Goal: Find specific fact: Find specific fact

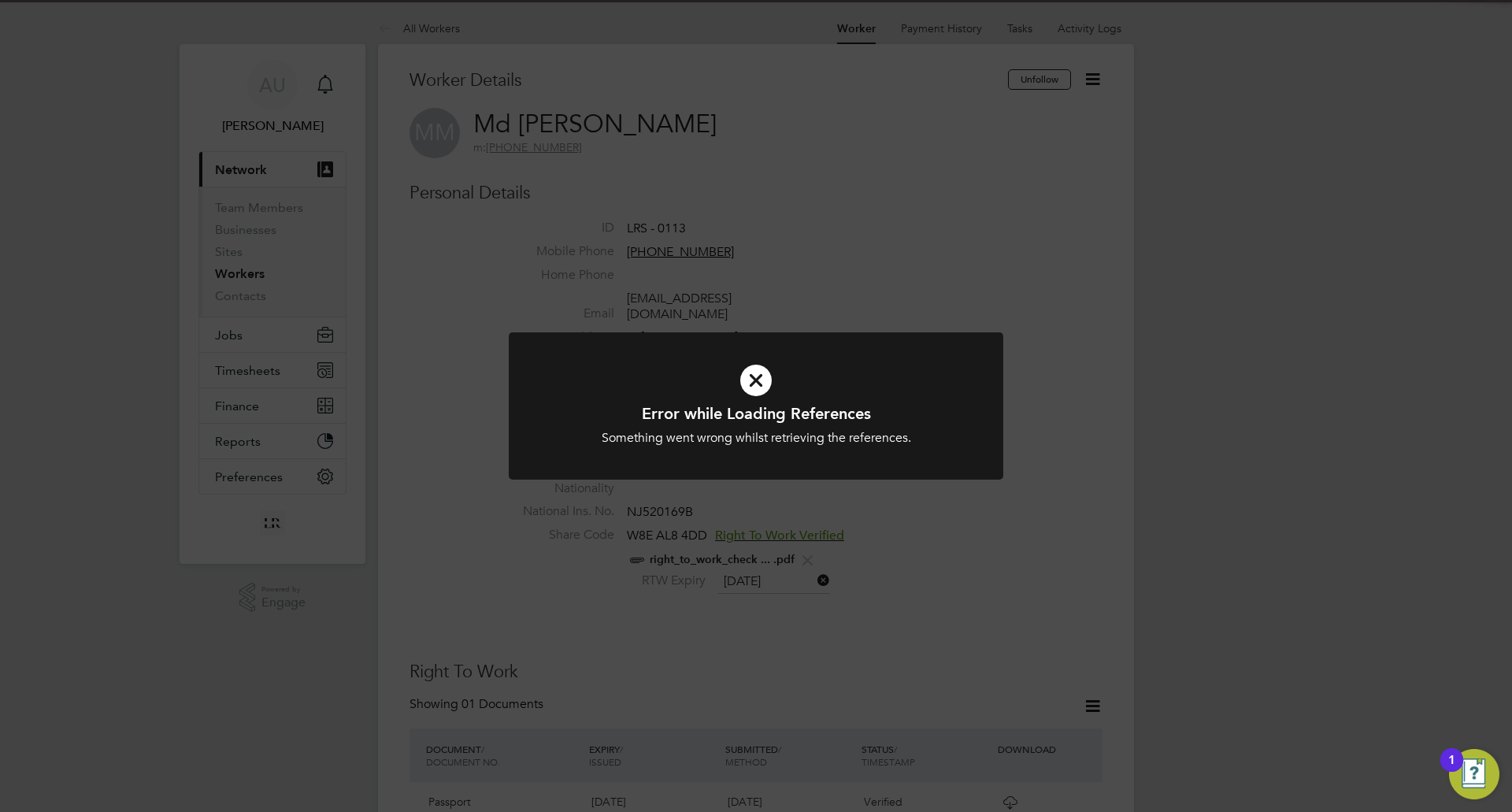
click at [692, 239] on div "Error while Loading References Something went wrong whilst retrieving the refer…" at bounding box center [756, 406] width 1512 height 812
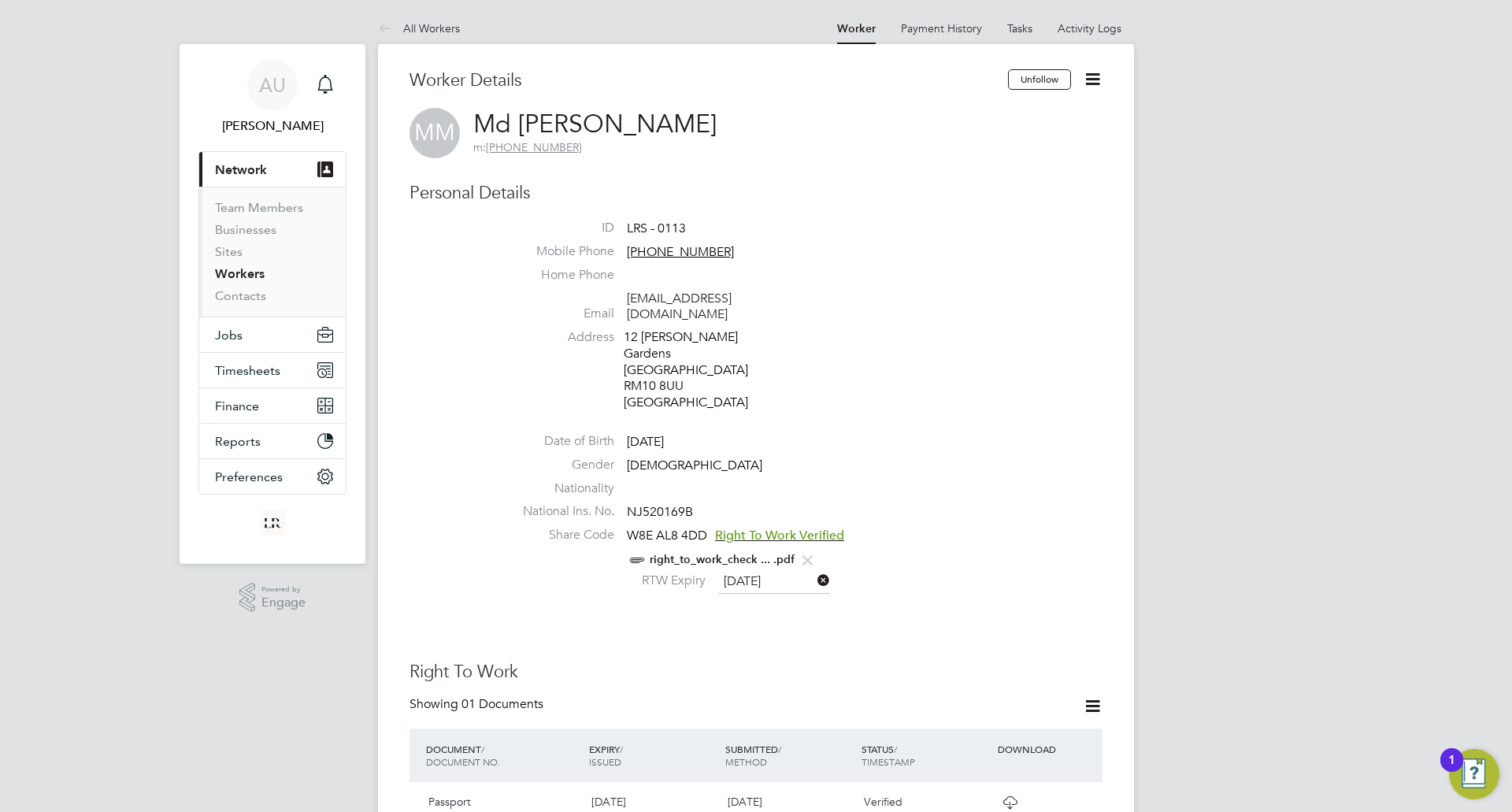
click at [907, 309] on li "Email [EMAIL_ADDRESS][DOMAIN_NAME]" at bounding box center [803, 309] width 599 height 38
copy span "NJ520169B"
drag, startPoint x: 704, startPoint y: 476, endPoint x: 627, endPoint y: 485, distance: 77.5
click at [627, 503] on li "National Ins. No. NJ520169B" at bounding box center [803, 514] width 599 height 23
copy link "Md [PERSON_NAME]"
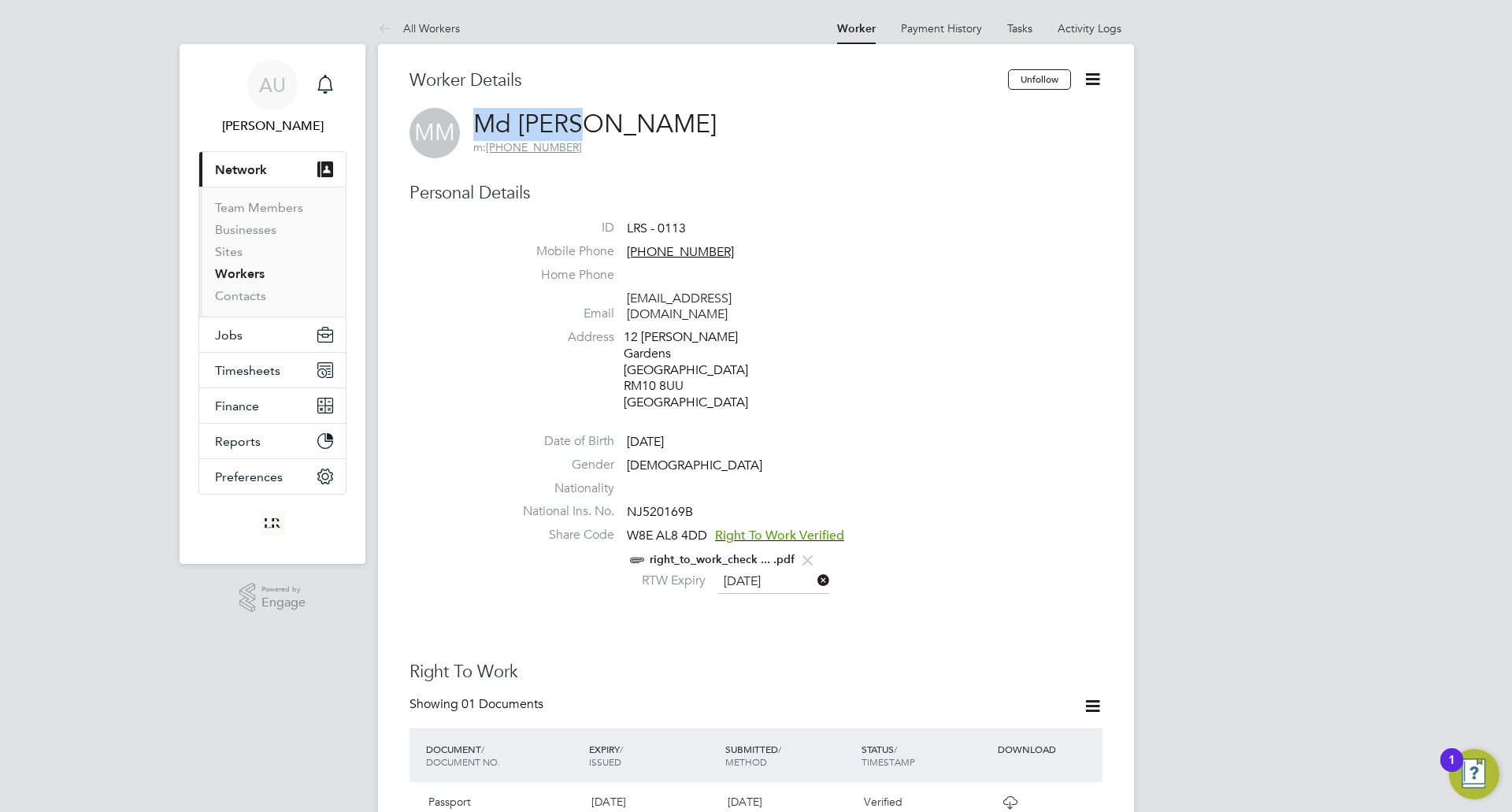
drag, startPoint x: 471, startPoint y: 111, endPoint x: 588, endPoint y: 111, distance: 117.0
click at [588, 111] on div "MM Md [PERSON_NAME] m: [PHONE_NUMBER]" at bounding box center [756, 133] width 693 height 51
drag, startPoint x: 705, startPoint y: 246, endPoint x: 641, endPoint y: 254, distance: 64.5
click at [641, 254] on tcxspan "[PHONE_NUMBER]" at bounding box center [680, 252] width 107 height 16
copy tcxspan "7368121399"
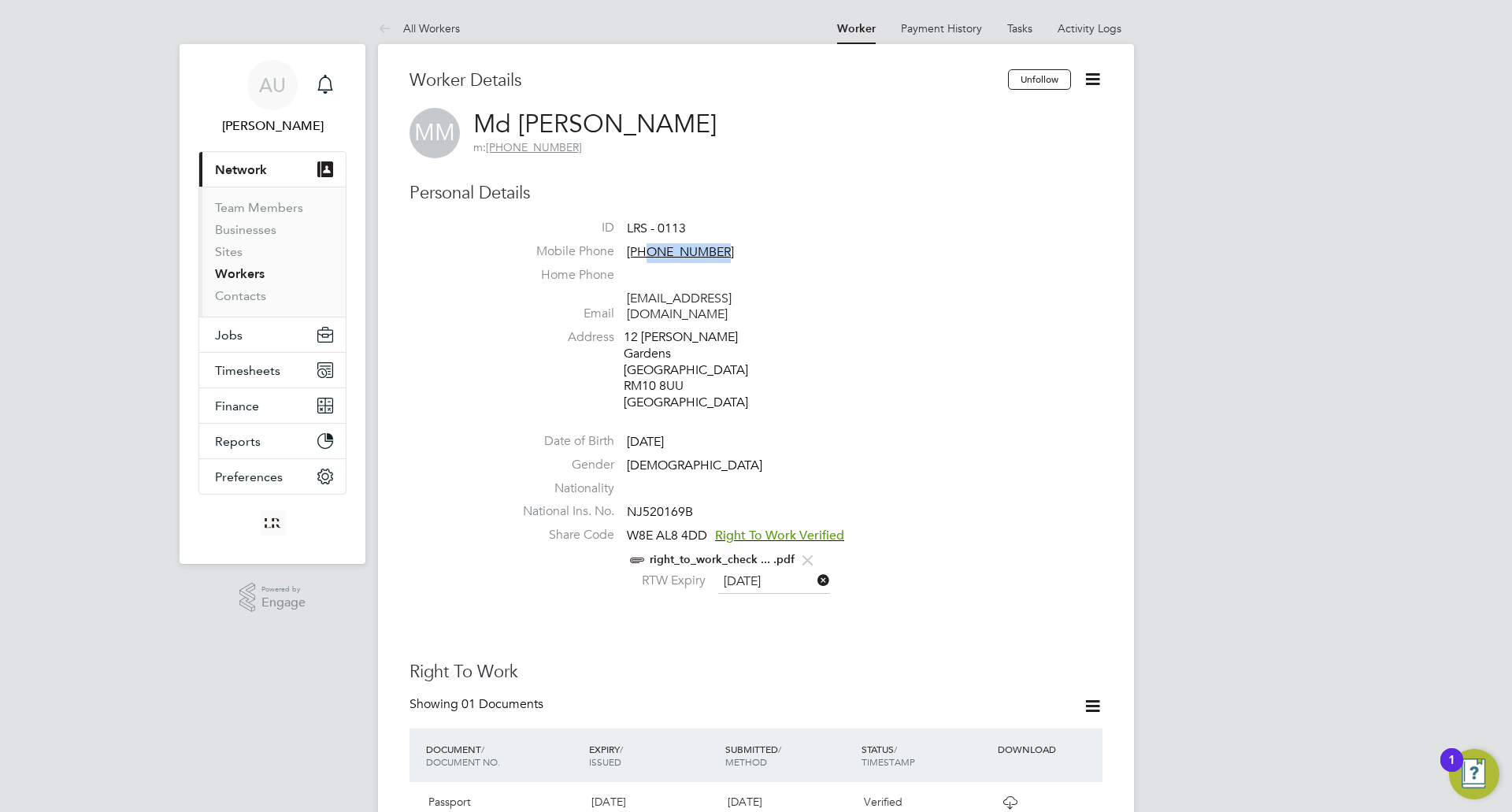
drag, startPoint x: 723, startPoint y: 255, endPoint x: 654, endPoint y: 256, distance: 69.0
click at [650, 258] on li "Mobile Phone [PHONE_NUMBER]" at bounding box center [803, 255] width 599 height 23
click at [882, 329] on li "Address [STREET_ADDRESS][PERSON_NAME]" at bounding box center [803, 372] width 599 height 86
copy link "[EMAIL_ADDRESS][DOMAIN_NAME]"
drag, startPoint x: 809, startPoint y: 303, endPoint x: 628, endPoint y: 298, distance: 181.1
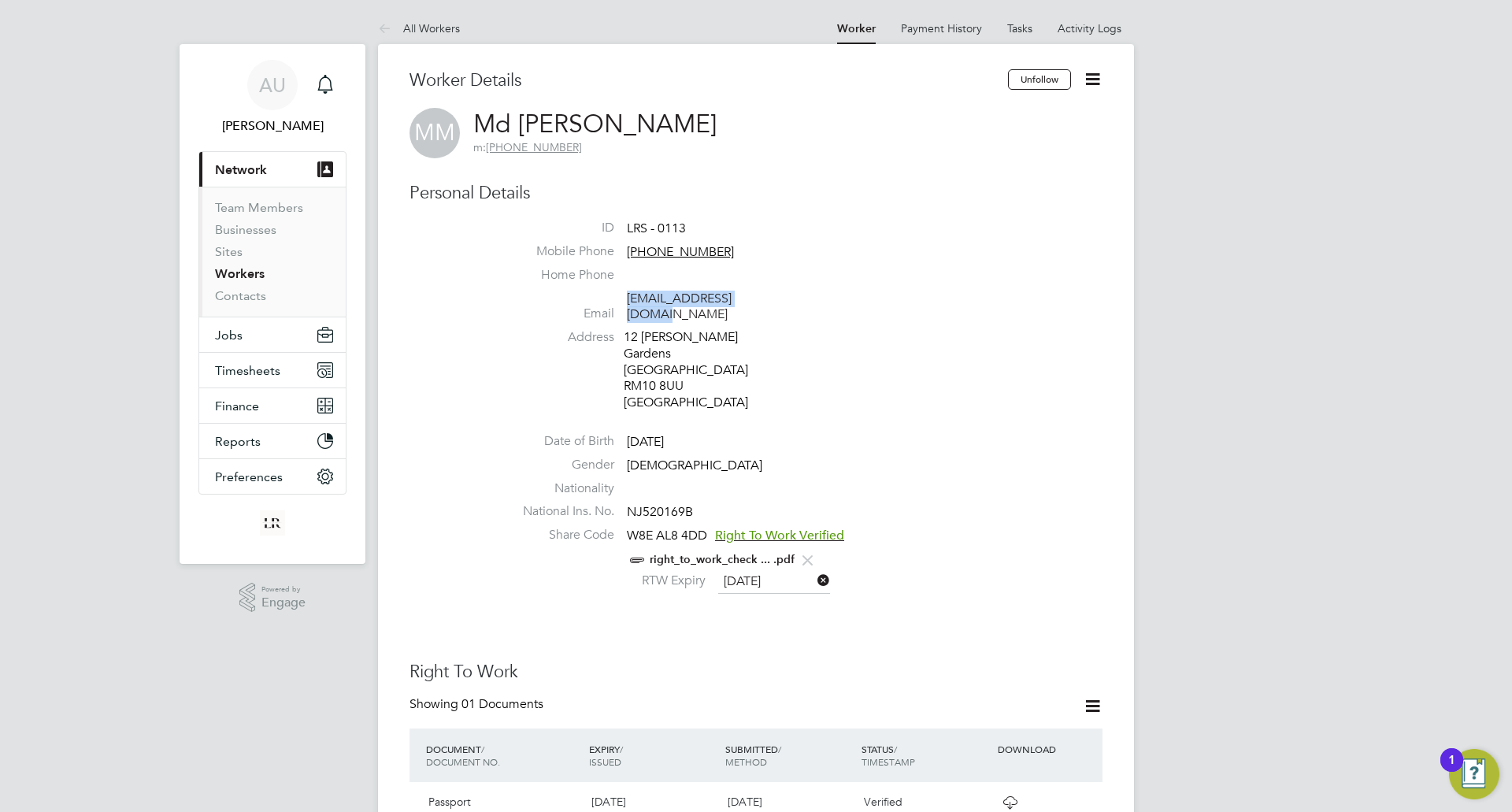
click at [628, 298] on li "Email [EMAIL_ADDRESS][DOMAIN_NAME]" at bounding box center [803, 309] width 599 height 38
copy div "12 [PERSON_NAME][GEOGRAPHIC_DATA]"
drag, startPoint x: 680, startPoint y: 354, endPoint x: 626, endPoint y: 329, distance: 59.5
click at [626, 329] on div "[STREET_ADDRESS][PERSON_NAME]" at bounding box center [699, 369] width 150 height 81
